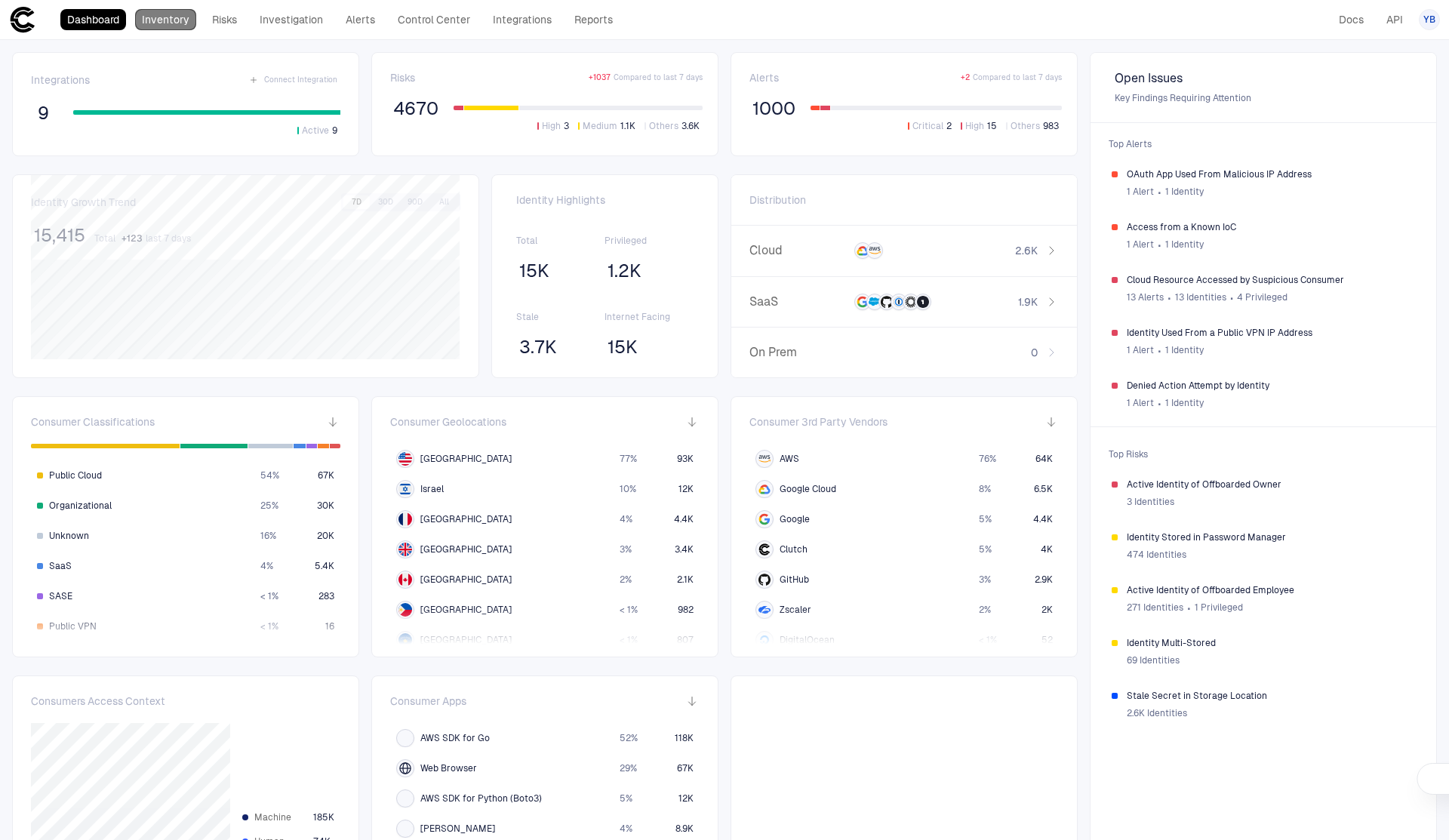
click at [180, 18] on link "Inventory" at bounding box center [165, 19] width 61 height 21
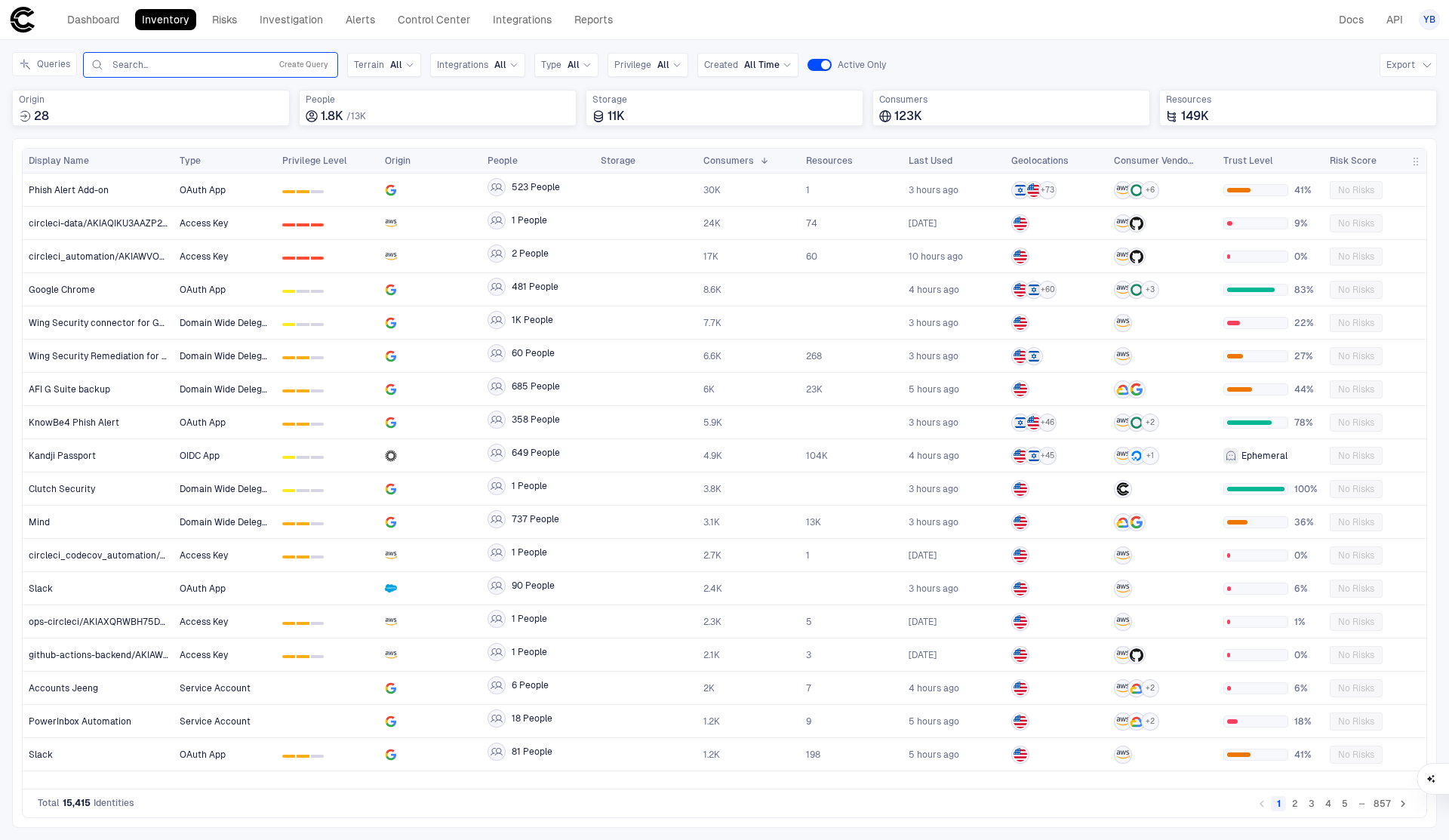
click at [169, 66] on input "text" at bounding box center [187, 65] width 153 height 12
paste input "**********"
type input "*"
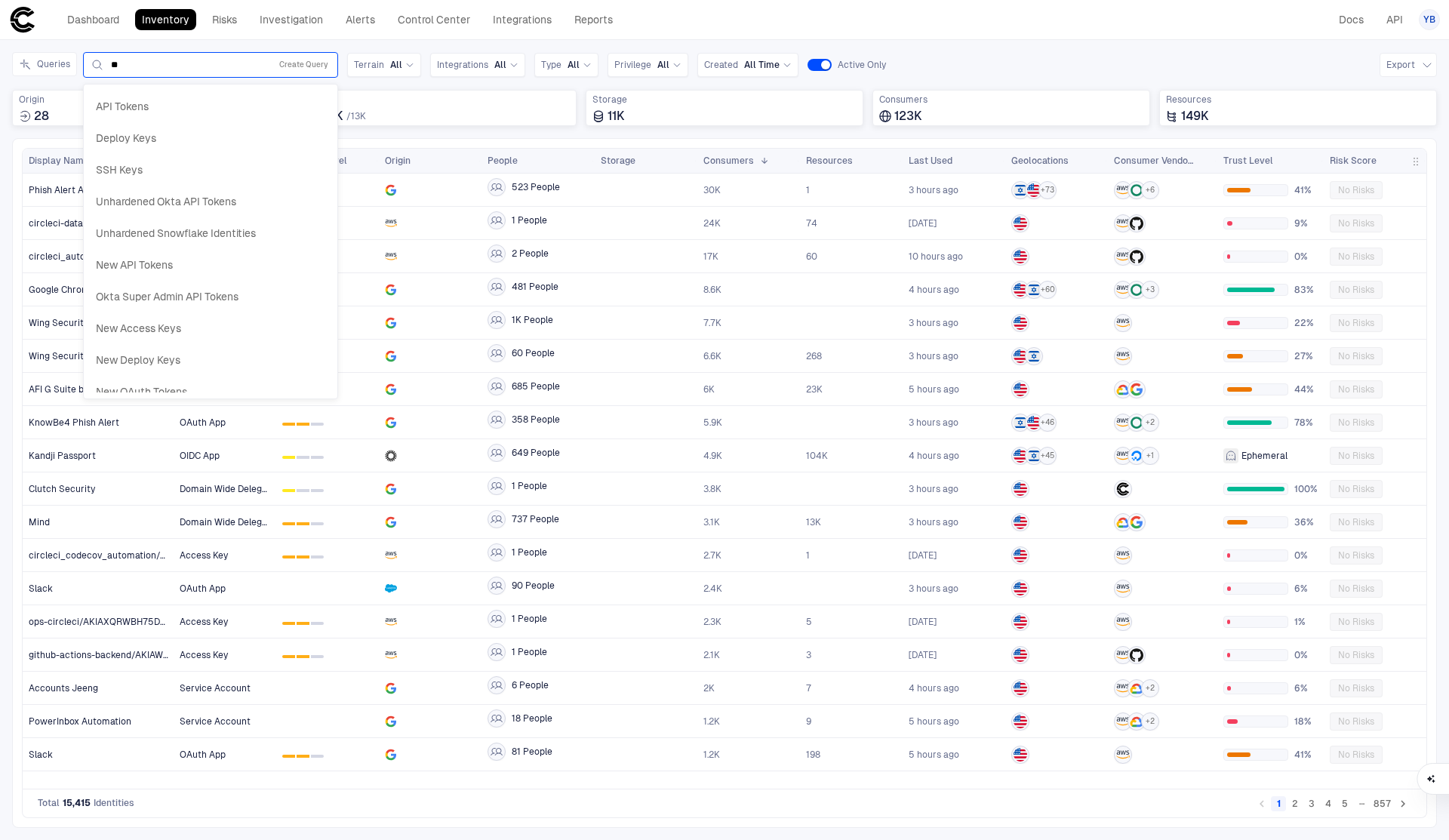
type input "*"
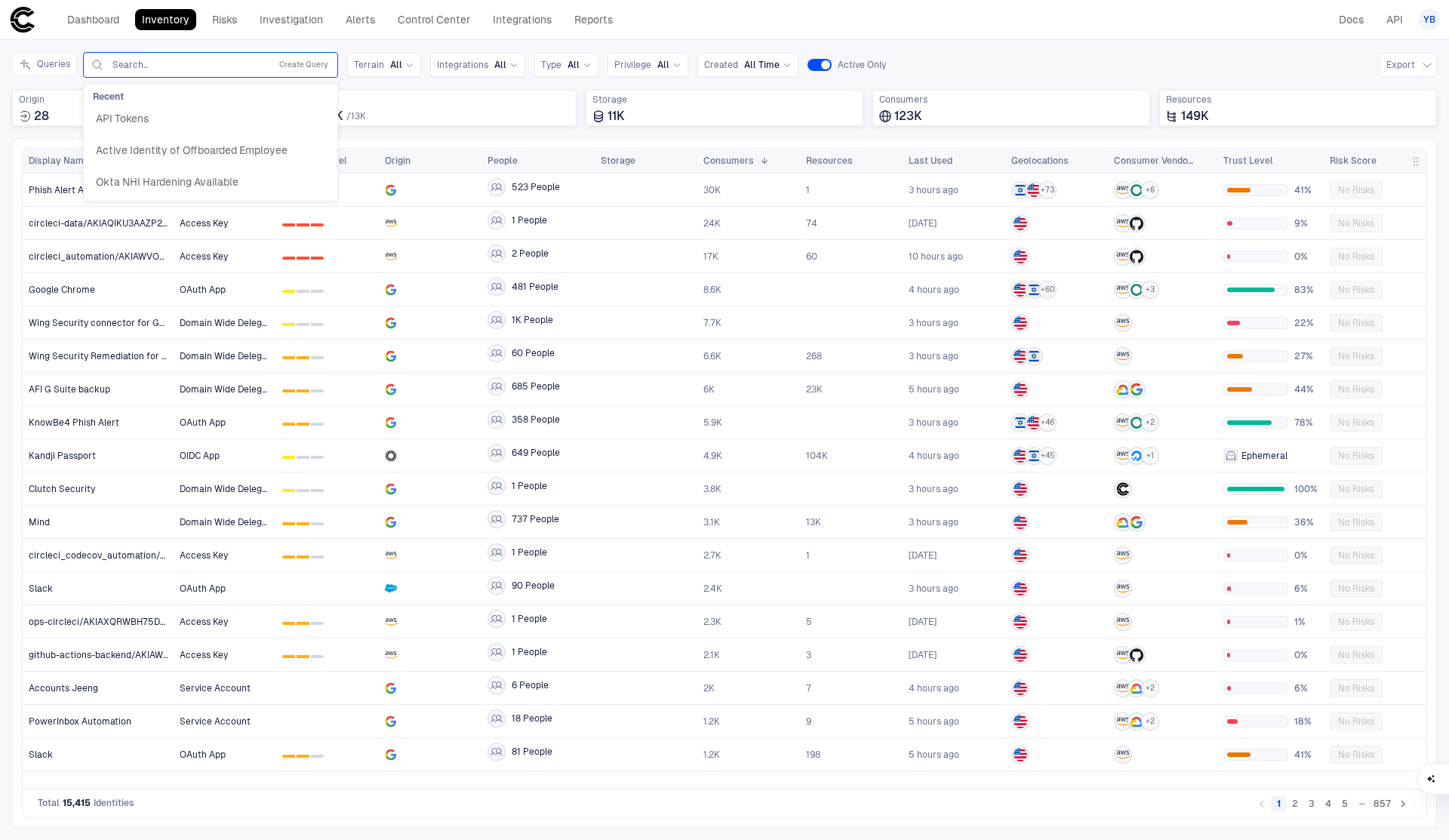
click at [1011, 68] on div "Queries API Tokens, 1 of 3. 3 results available. Use Up and Down to choose opti…" at bounding box center [724, 65] width 1425 height 26
click at [197, 66] on input "text" at bounding box center [187, 65] width 153 height 12
type input "*"
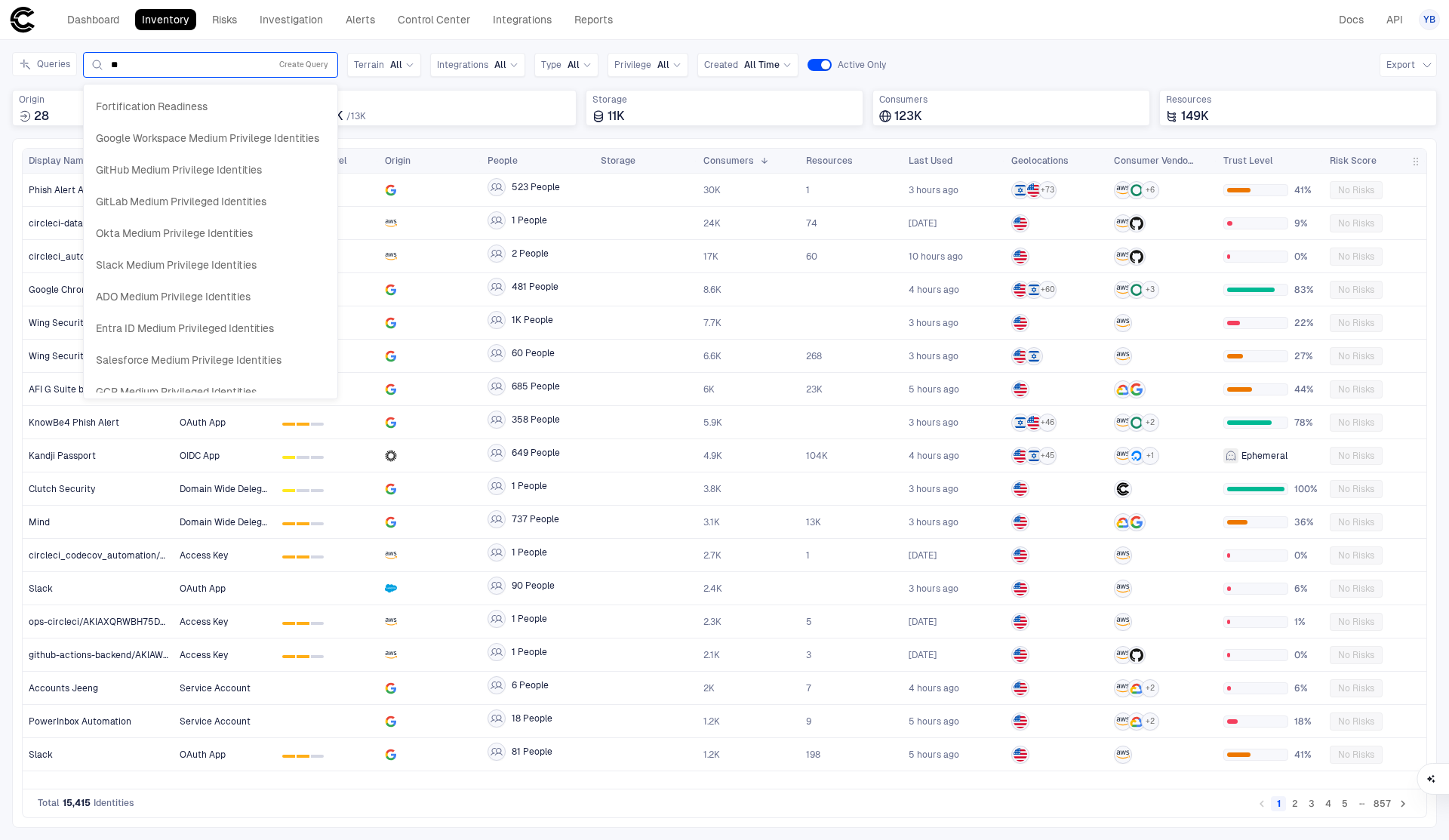
type input "**"
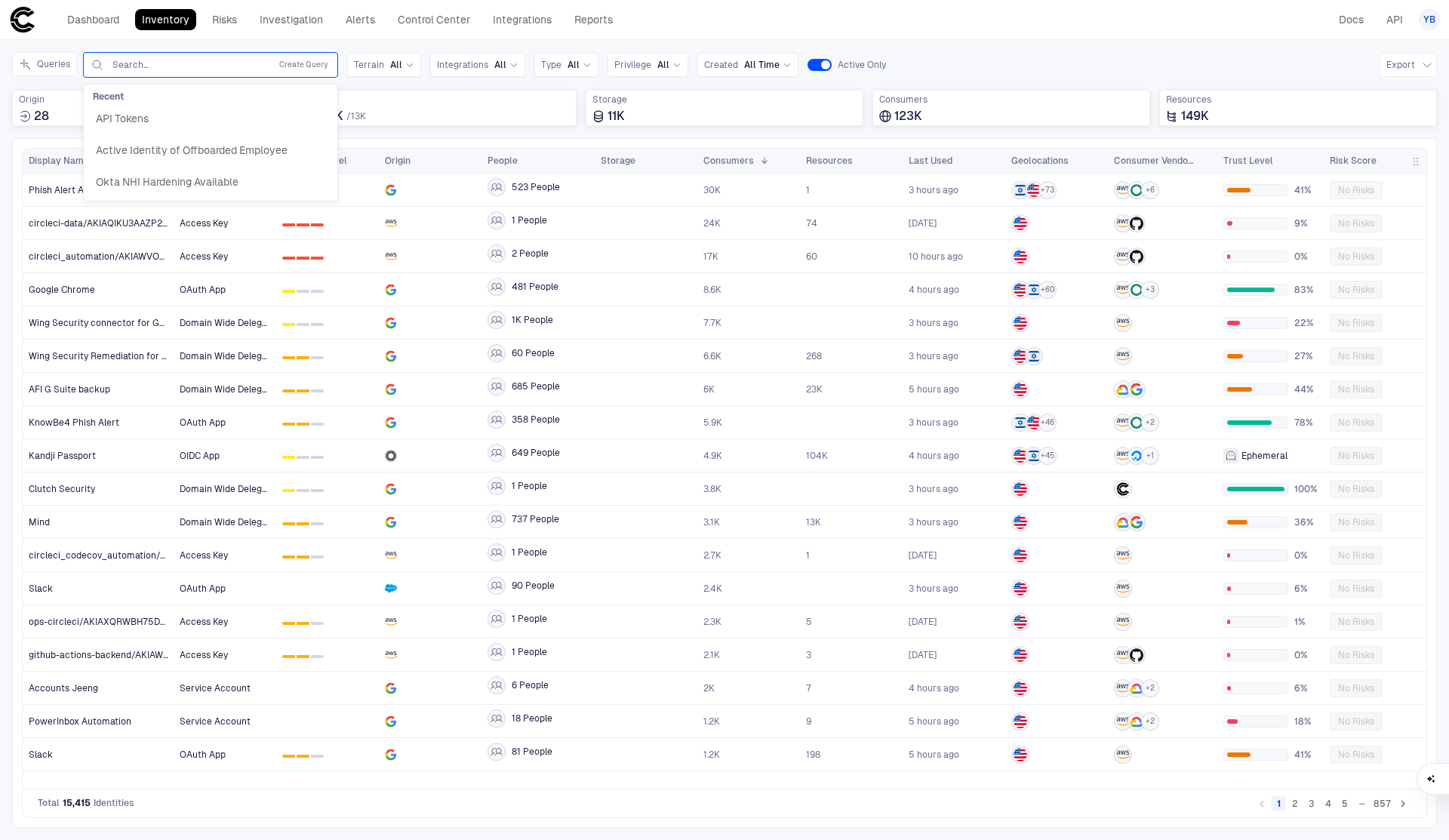
click at [945, 52] on div "Queries option , selected. API Tokens, 1 of 3. 3 results available. Use Up and …" at bounding box center [724, 65] width 1425 height 26
click at [30, 62] on icon "Expand queries side panel" at bounding box center [24, 64] width 12 height 12
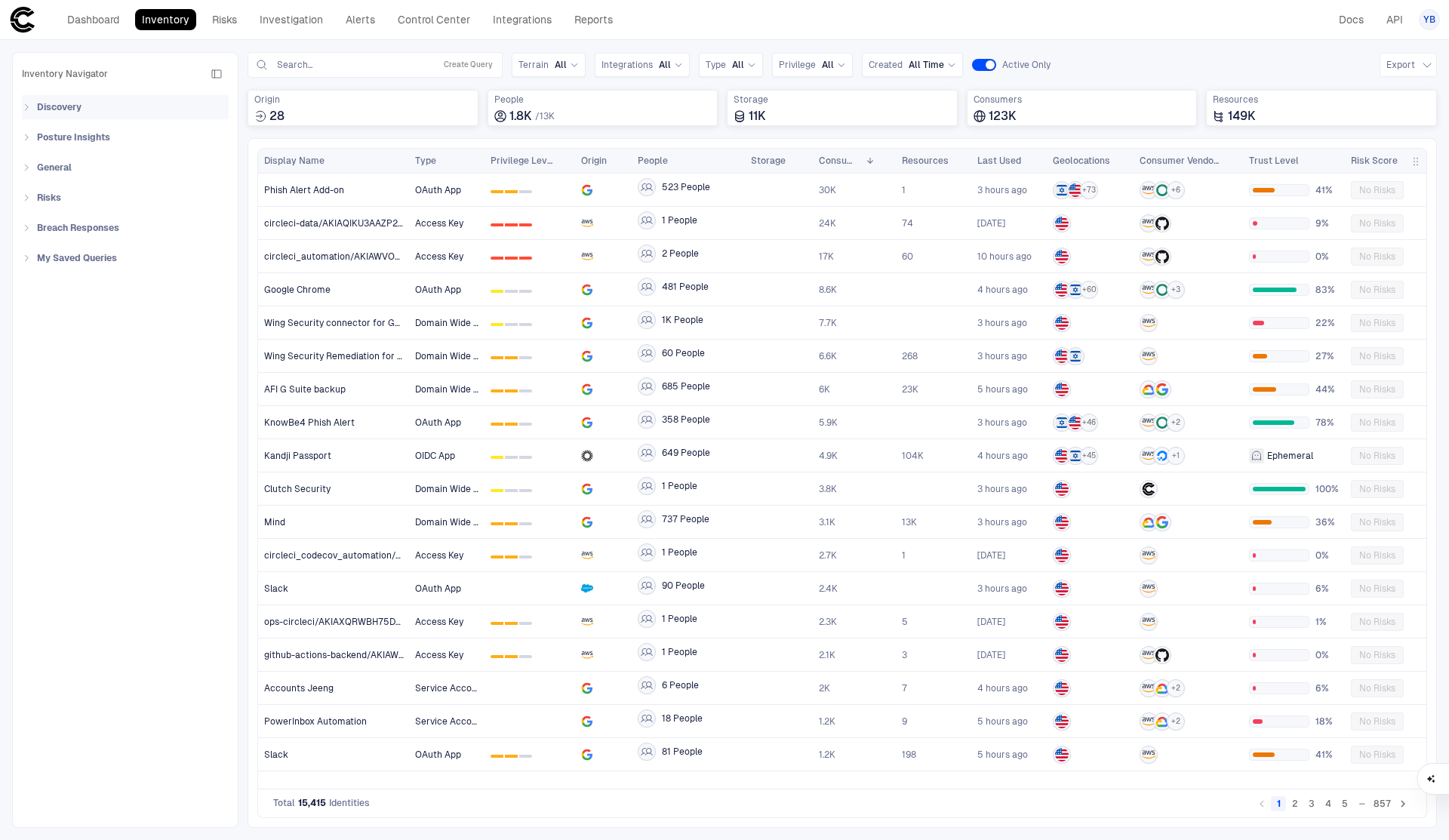
click at [30, 107] on icon at bounding box center [26, 107] width 9 height 9
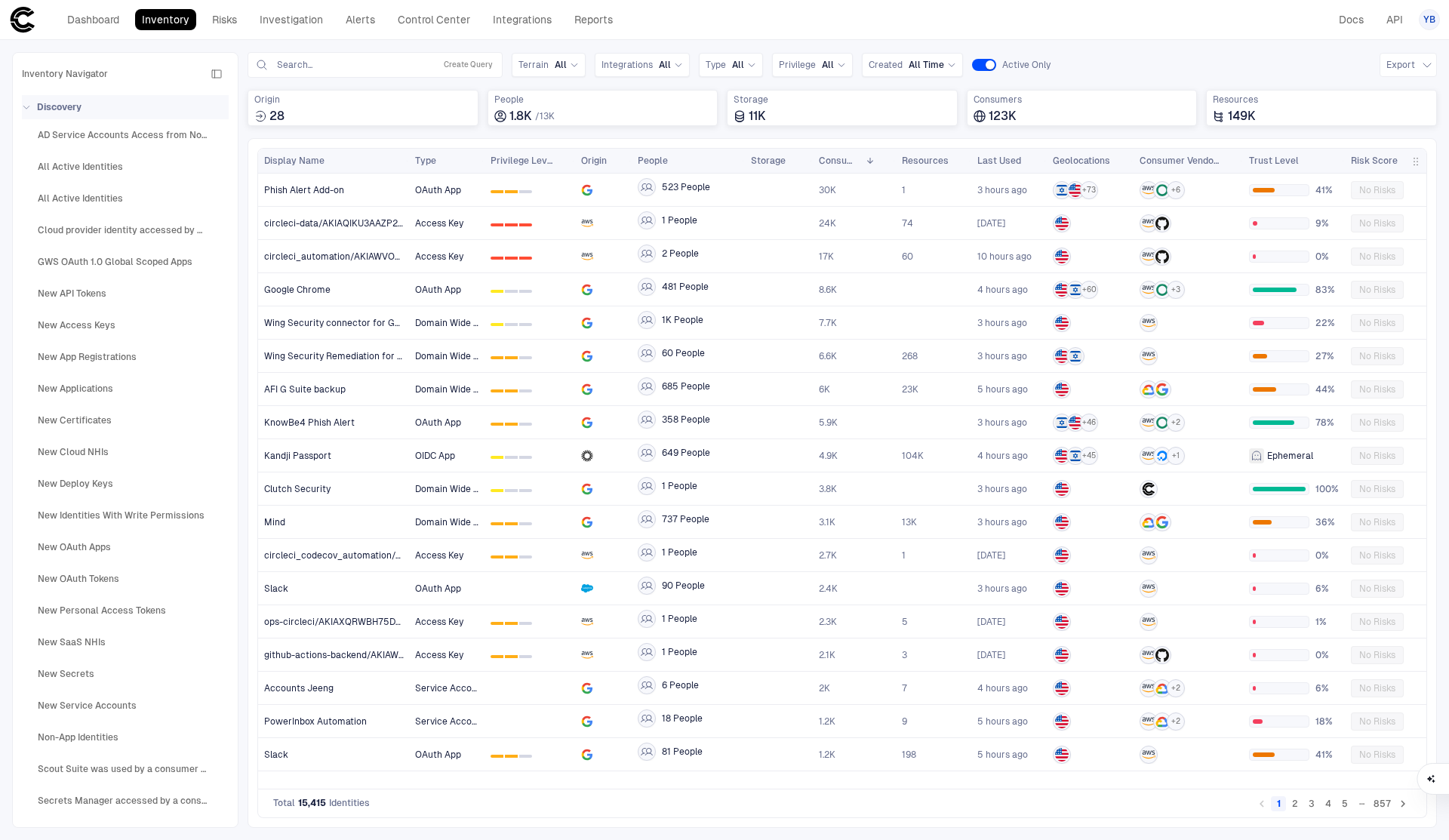
click at [29, 111] on icon at bounding box center [26, 107] width 9 height 9
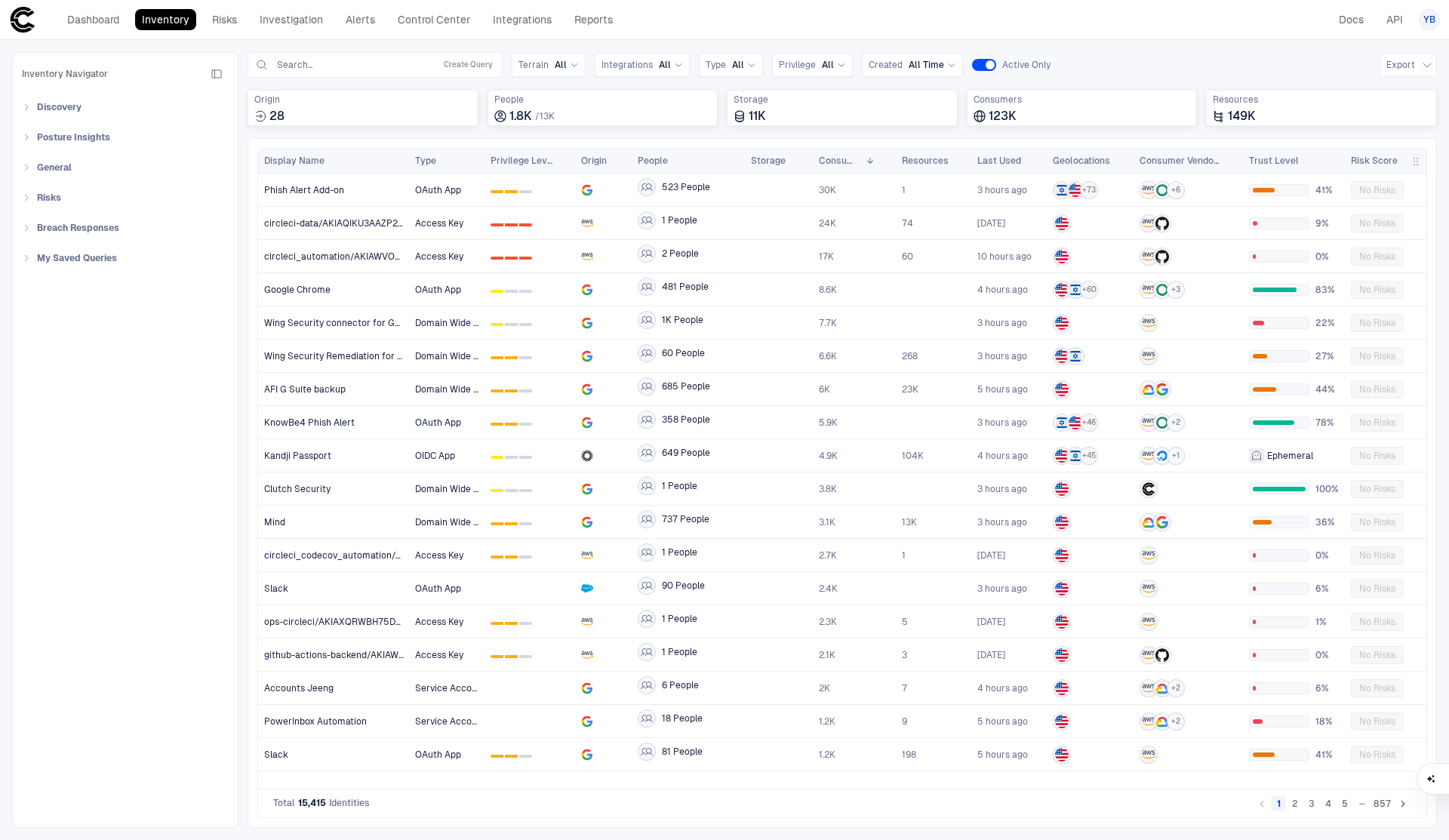
click at [1184, 63] on div "Queries Search... Create Query Terrain All Integrations All Type All Privilege …" at bounding box center [843, 65] width 1189 height 26
click at [212, 71] on icon "button" at bounding box center [217, 74] width 12 height 12
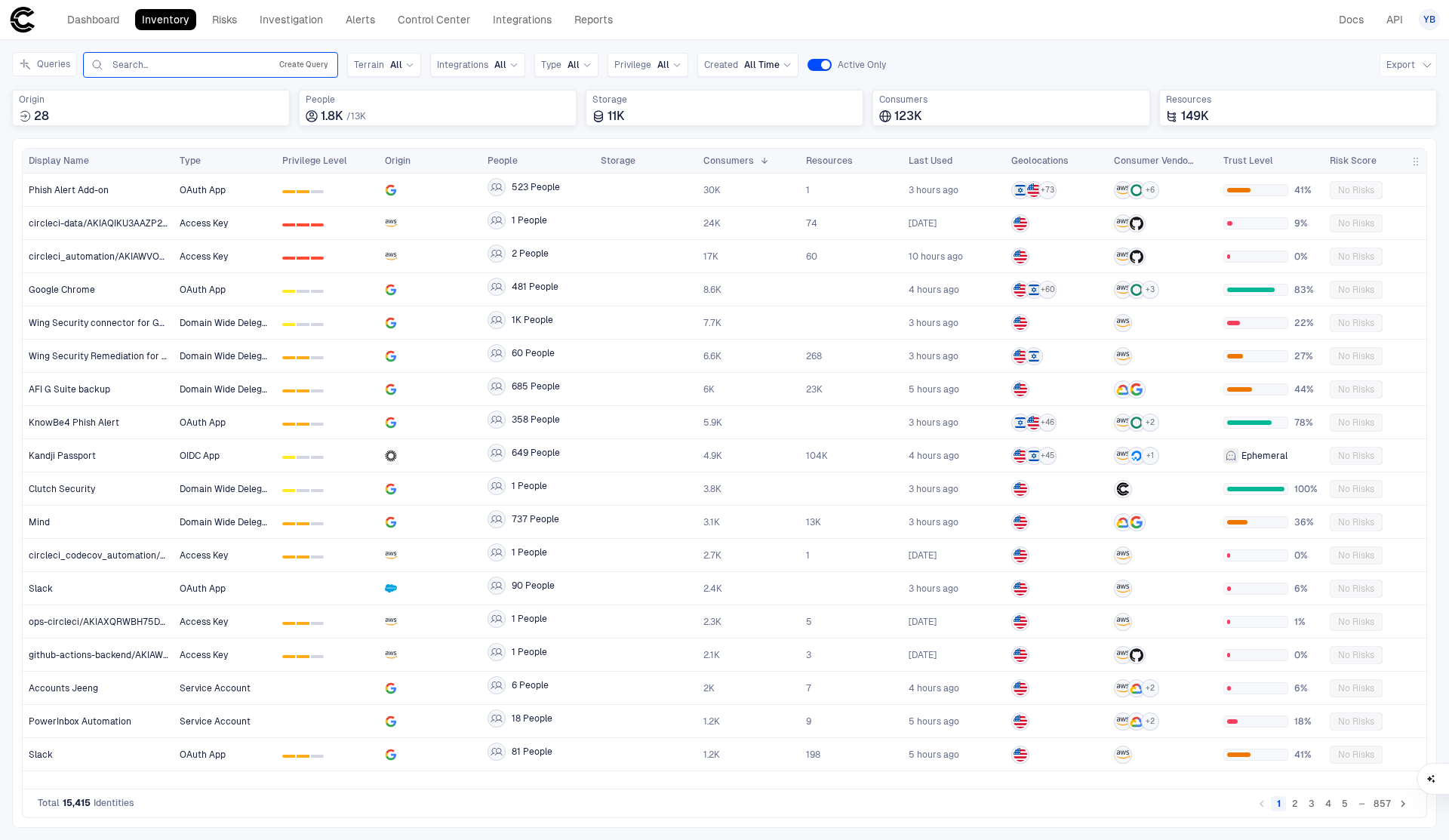
click at [295, 69] on button "Create Query" at bounding box center [304, 65] width 55 height 18
click at [137, 153] on button "Add Condition" at bounding box center [132, 152] width 85 height 24
click at [204, 113] on icon at bounding box center [208, 108] width 9 height 9
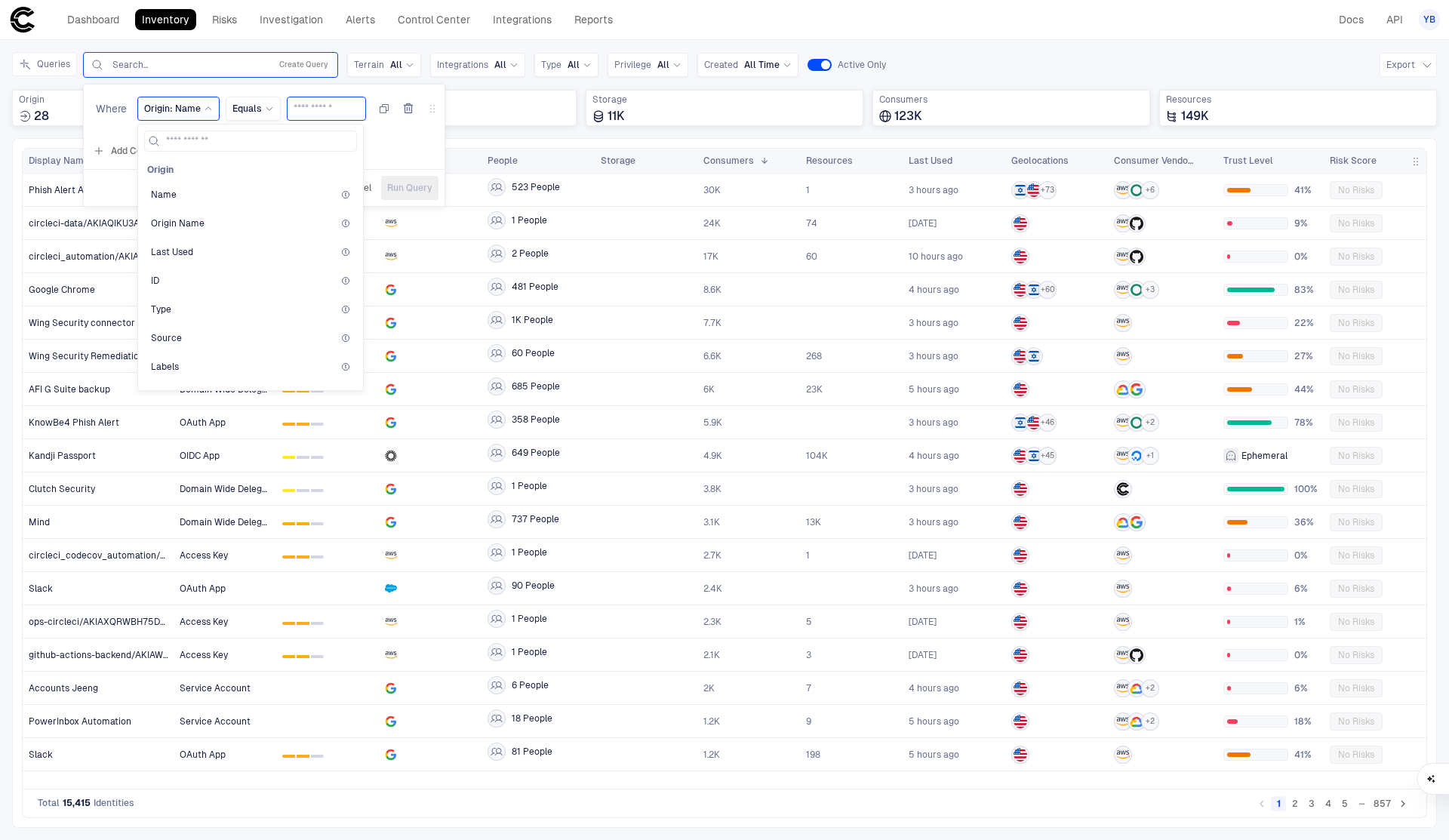
click at [333, 106] on input "text" at bounding box center [326, 108] width 66 height 23
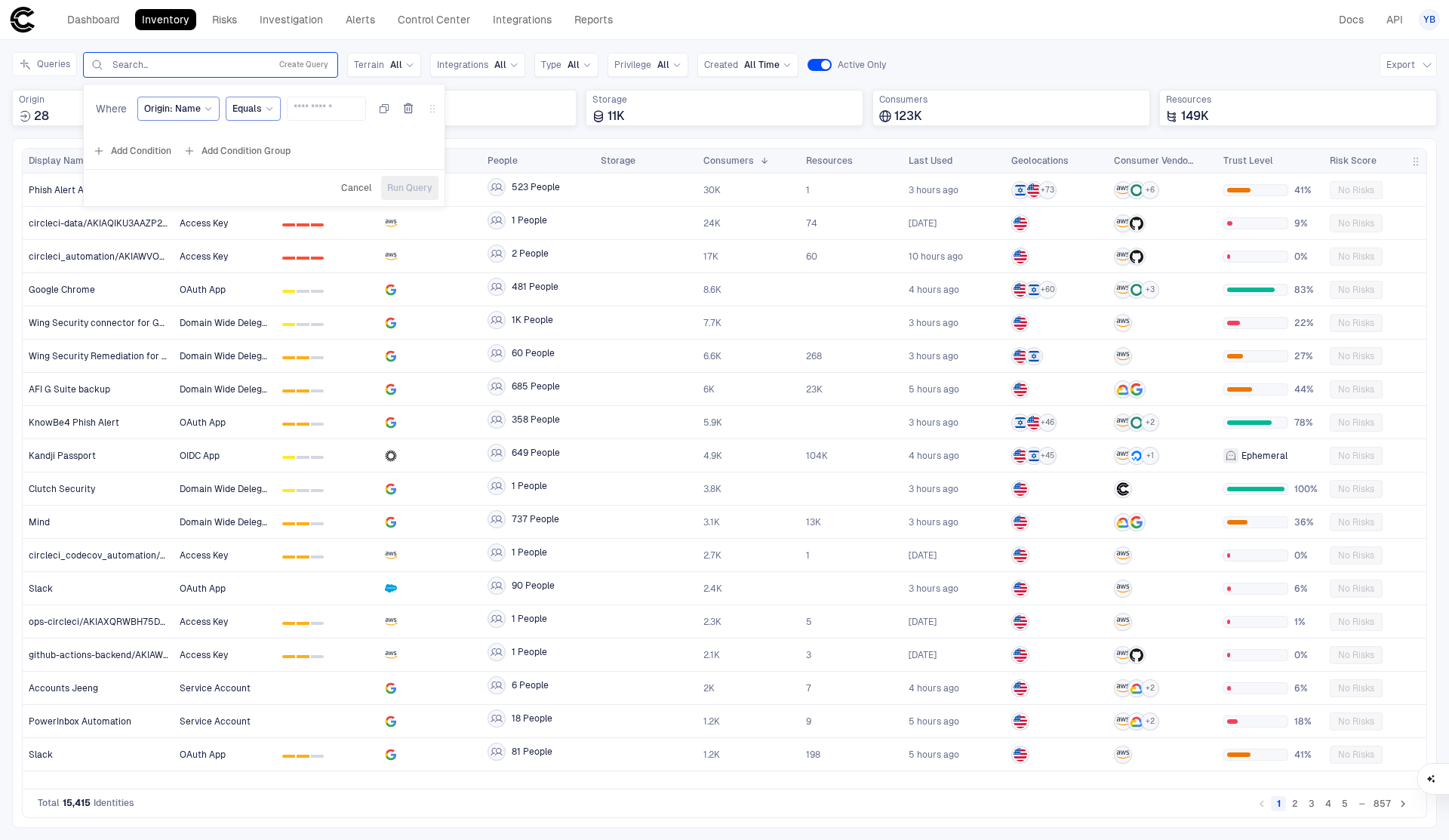
click at [248, 109] on span "Equals" at bounding box center [247, 108] width 29 height 12
click at [259, 228] on span "Contains" at bounding box center [320, 228] width 161 height 12
click at [320, 113] on input "text" at bounding box center [336, 108] width 66 height 23
paste input "**********"
paste input "text"
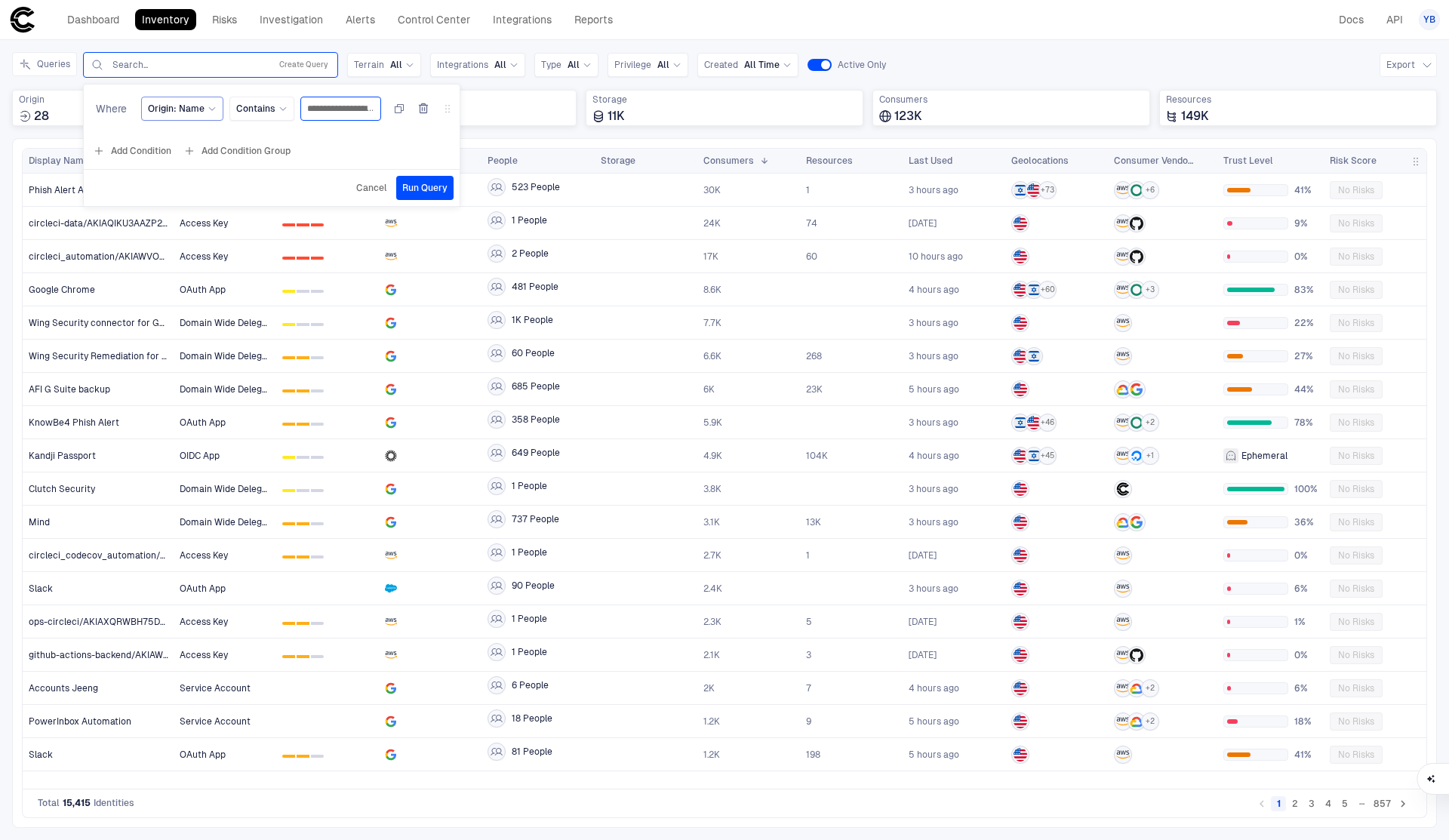
scroll to position [0, 49]
type input "**********"
click at [418, 188] on span "Run Query" at bounding box center [425, 187] width 45 height 12
